Goal: Task Accomplishment & Management: Use online tool/utility

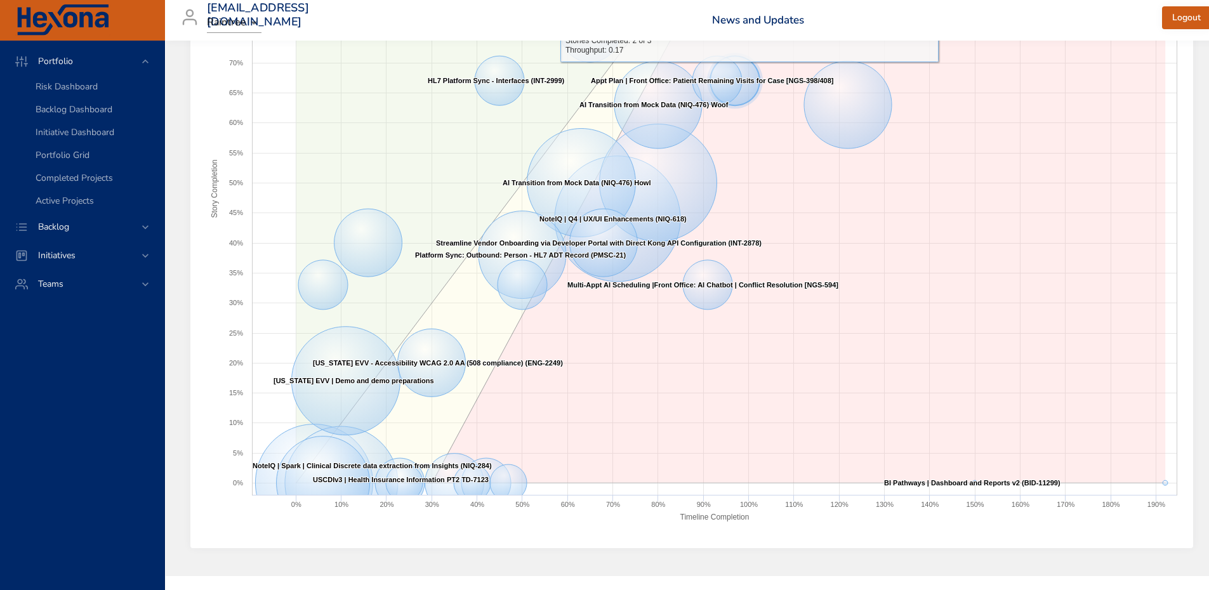
scroll to position [235, 0]
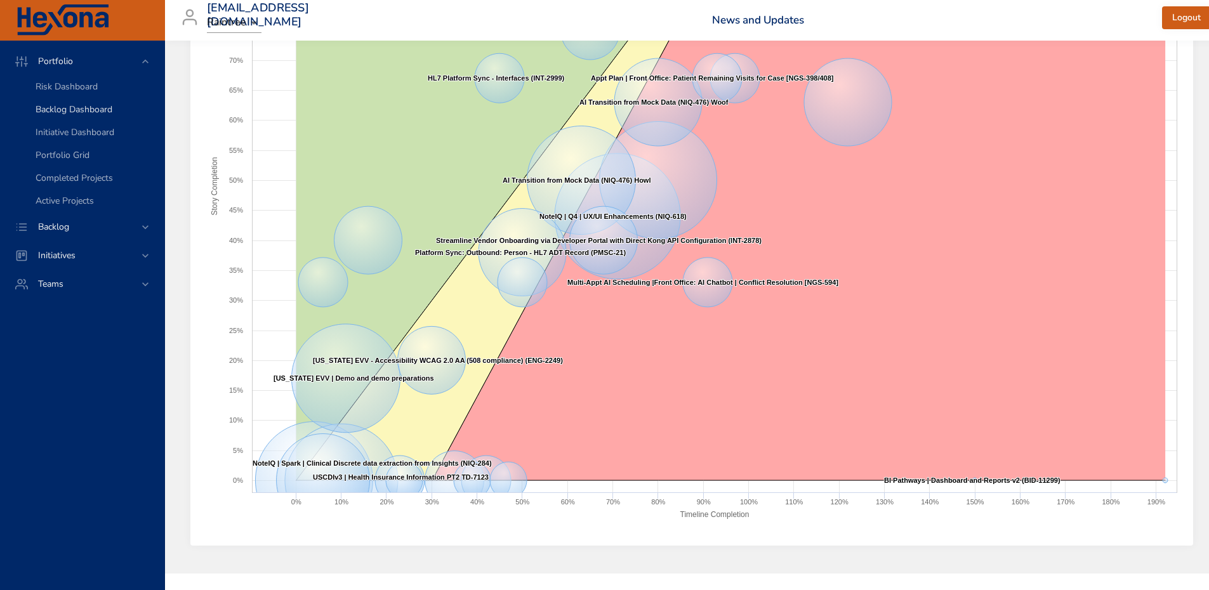
click at [77, 105] on span "Backlog Dashboard" at bounding box center [74, 109] width 77 height 12
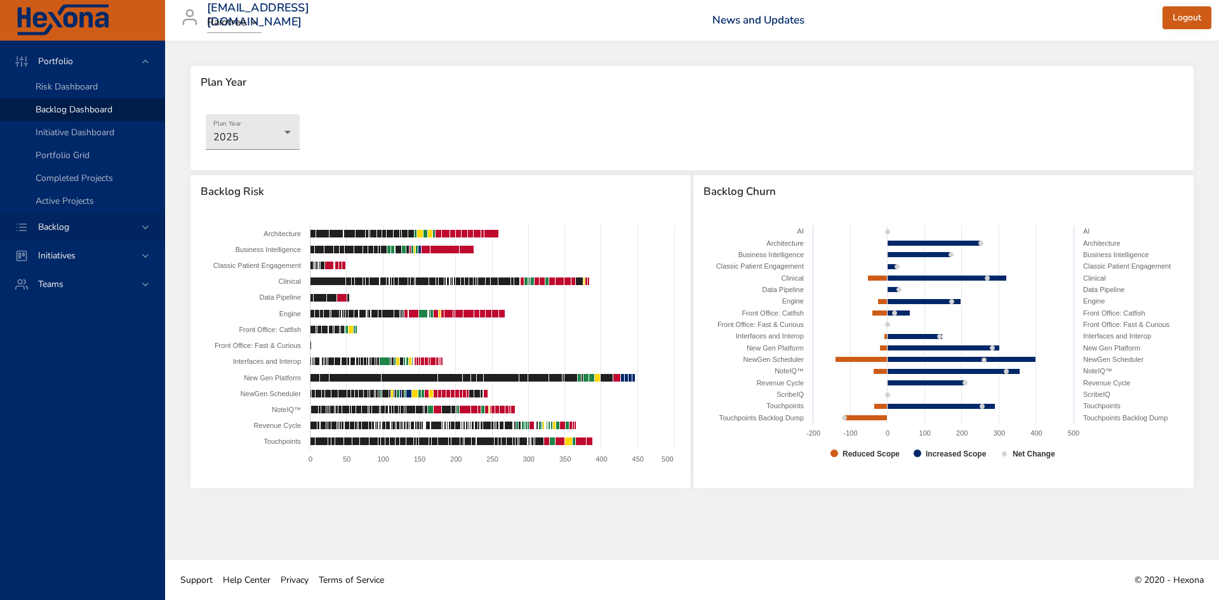
click at [58, 230] on span "Backlog" at bounding box center [53, 227] width 51 height 12
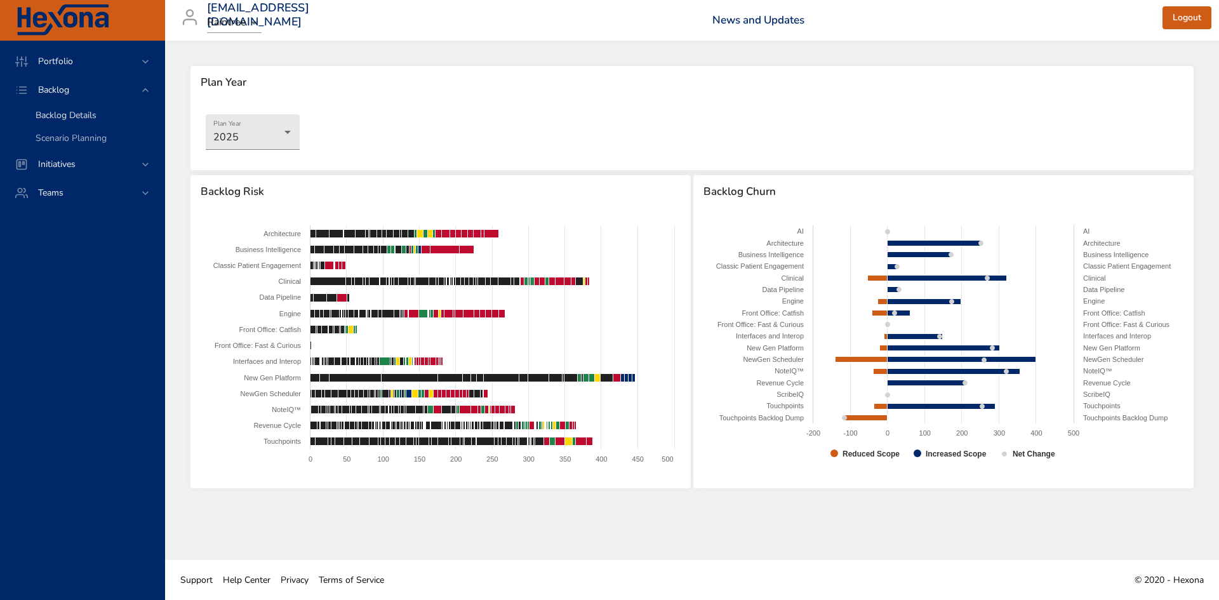
click at [86, 112] on span "Backlog Details" at bounding box center [66, 115] width 61 height 12
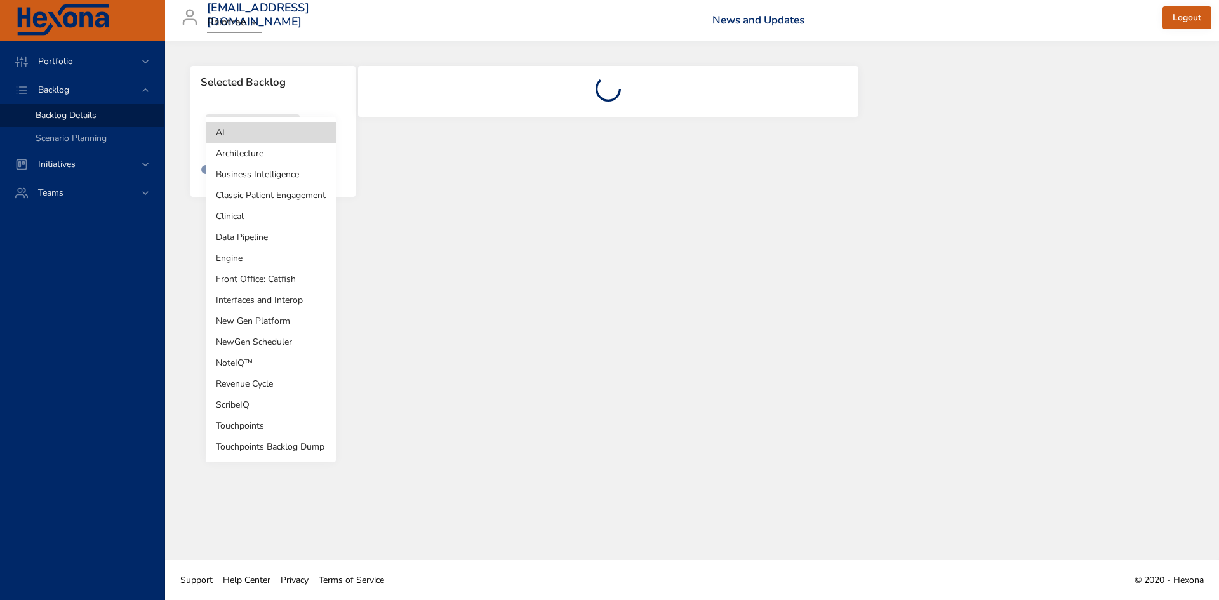
click at [253, 140] on body "Portfolio Backlog Backlog Details Scenario Planning Initiatives Teams [EMAIL_AD…" at bounding box center [609, 300] width 1219 height 600
click at [262, 123] on li "AI" at bounding box center [271, 132] width 130 height 21
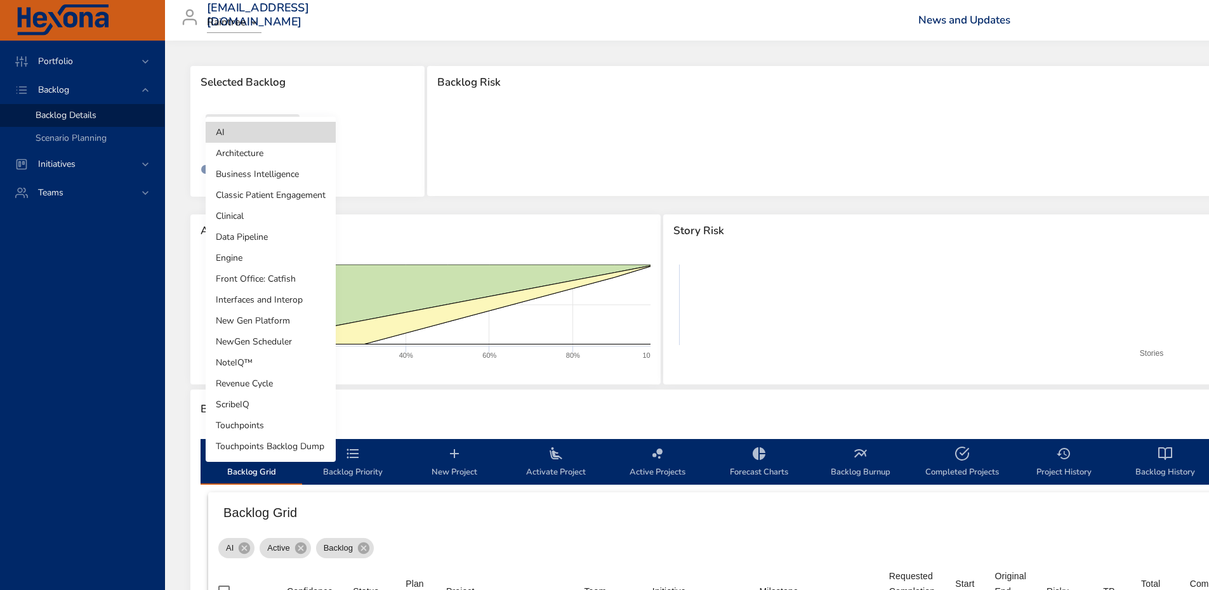
click at [271, 124] on body "Portfolio Backlog Backlog Details Scenario Planning Initiatives Teams [EMAIL_AD…" at bounding box center [604, 295] width 1209 height 590
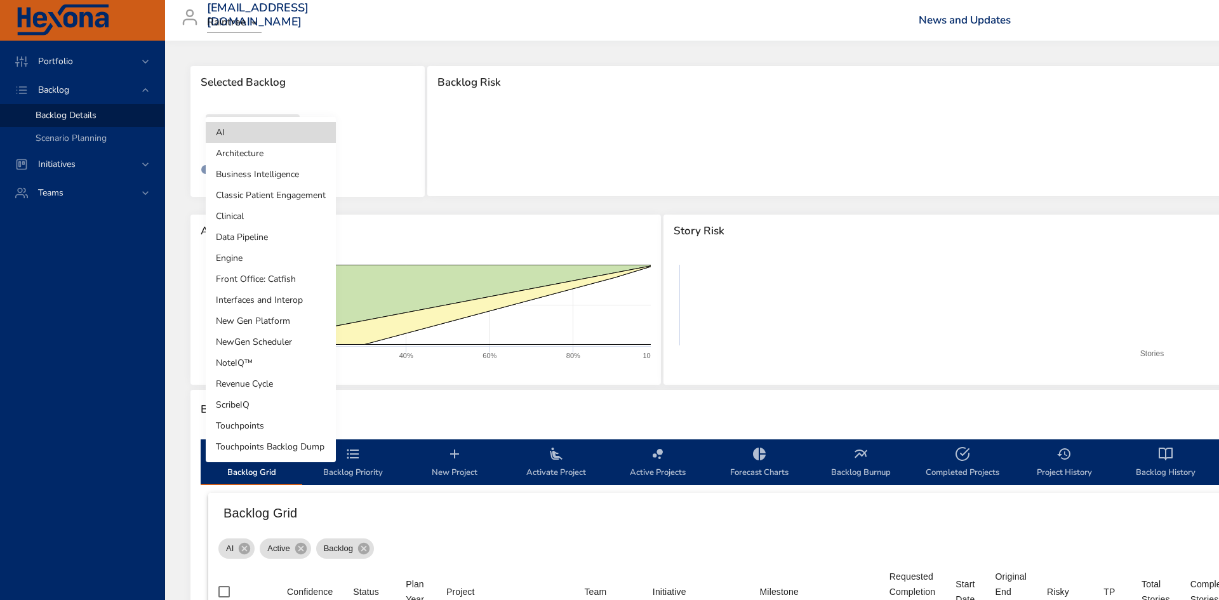
click at [263, 165] on li "Business Intelligence" at bounding box center [271, 174] width 130 height 21
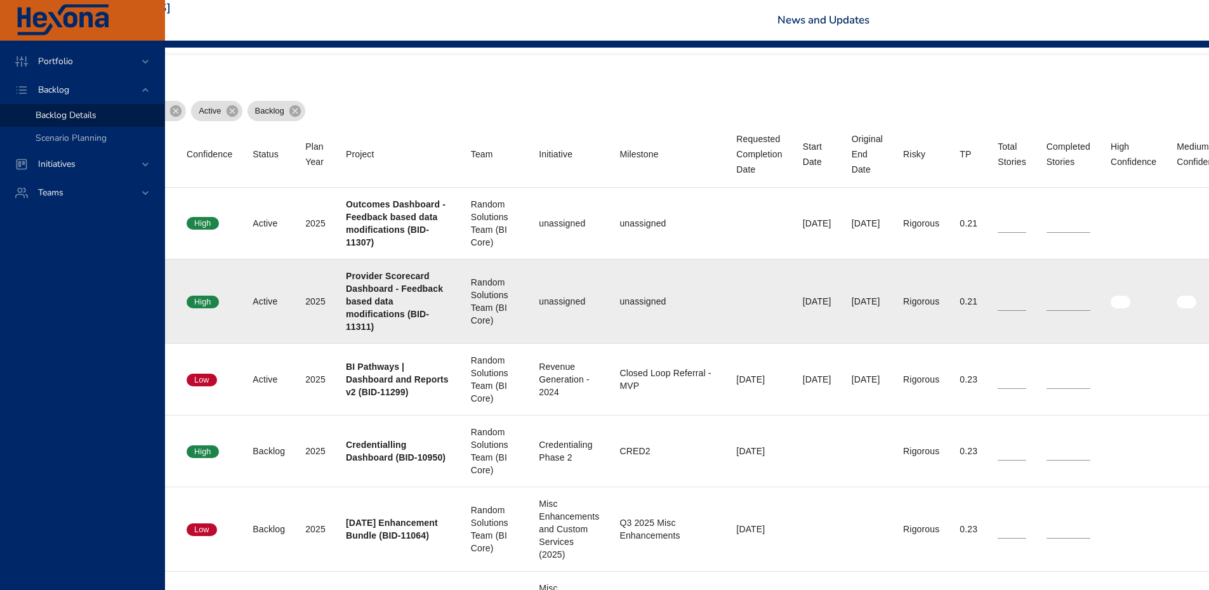
scroll to position [439, 112]
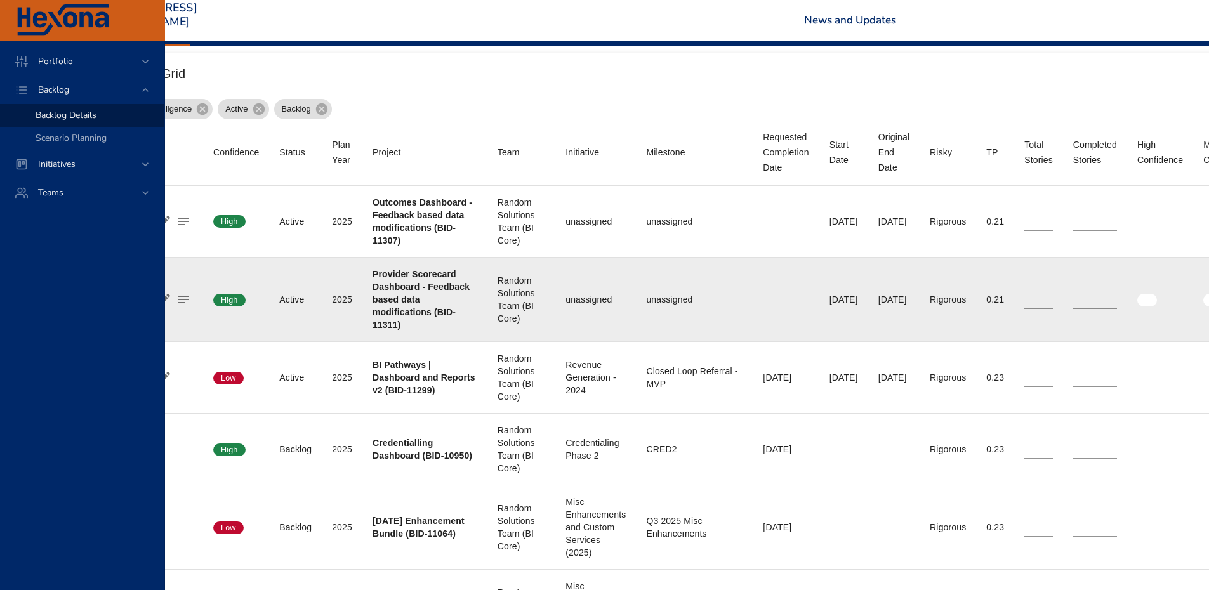
type input "*"
click at [1117, 296] on input "*" at bounding box center [1095, 299] width 44 height 19
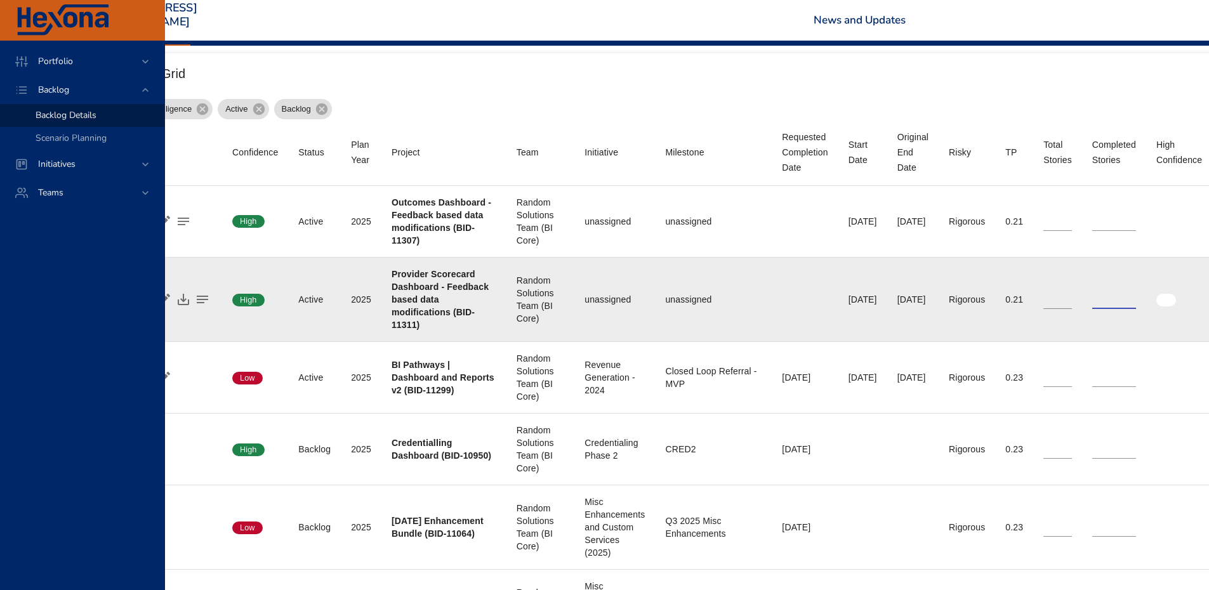
scroll to position [439, 0]
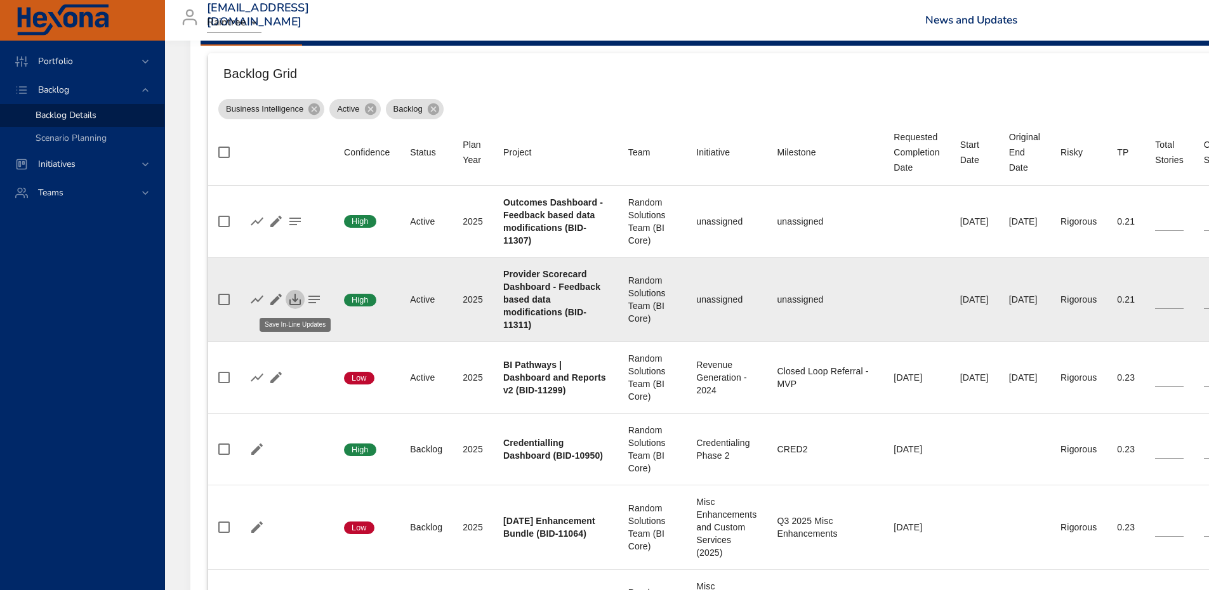
click at [301, 294] on icon "button" at bounding box center [295, 299] width 15 height 15
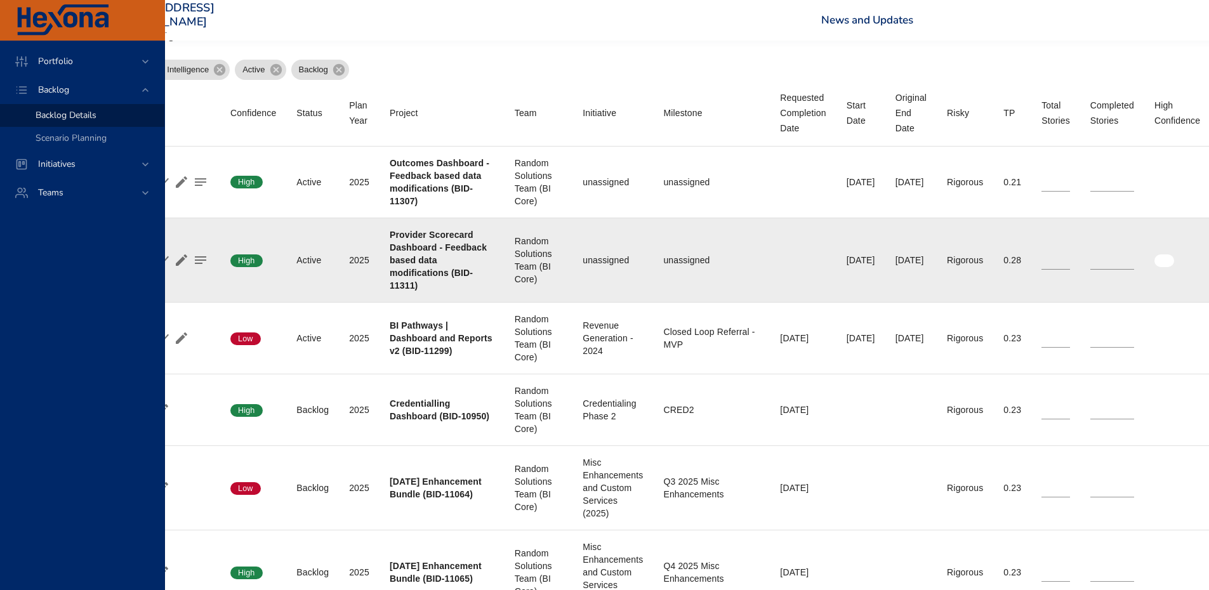
scroll to position [479, 95]
